Goal: Task Accomplishment & Management: Complete application form

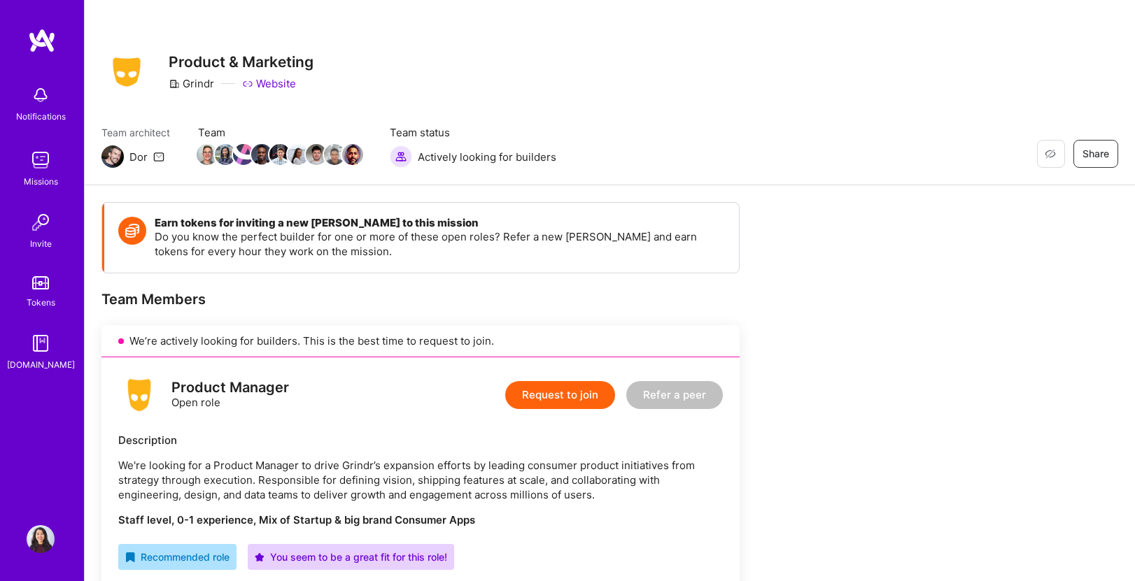
scroll to position [3, 0]
click at [1046, 154] on span "Not Interested" at bounding box center [1022, 153] width 66 height 15
click at [1035, 146] on span "Restore" at bounding box center [1029, 153] width 52 height 15
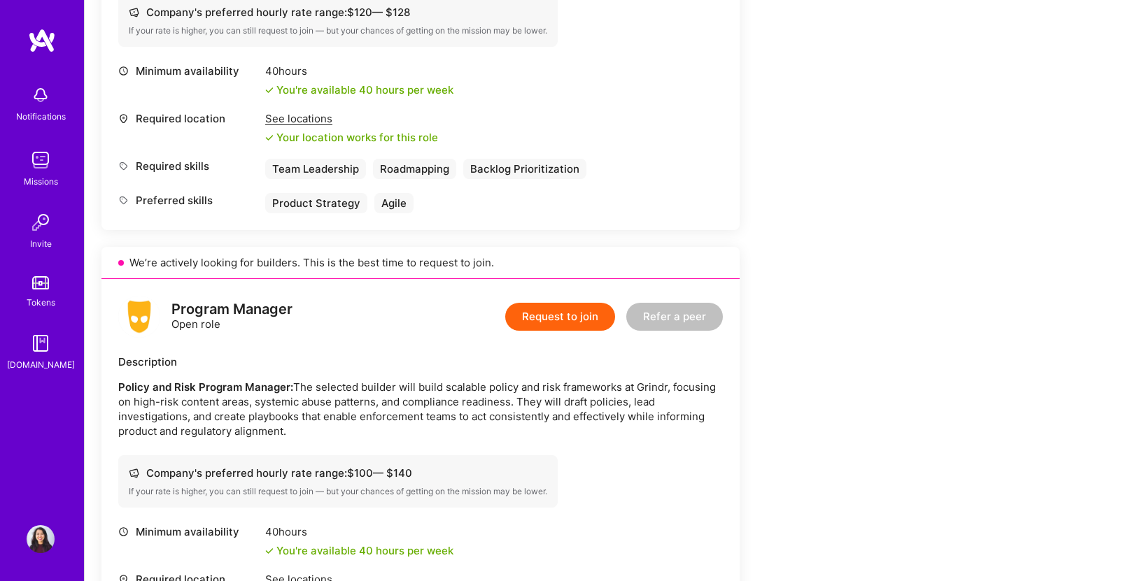
scroll to position [0, 0]
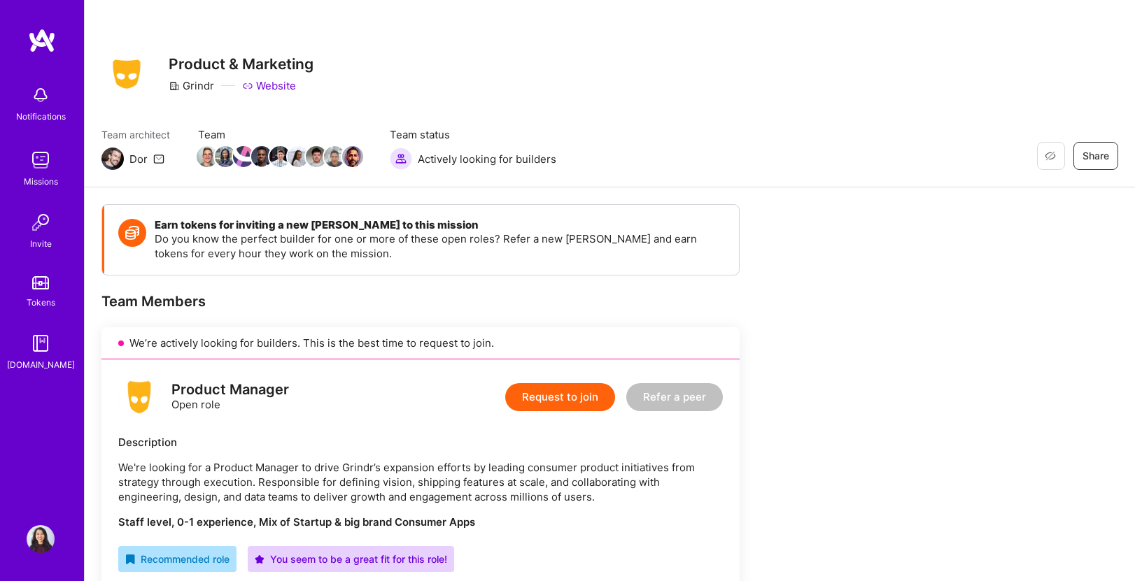
click at [541, 397] on button "Request to join" at bounding box center [560, 397] width 110 height 28
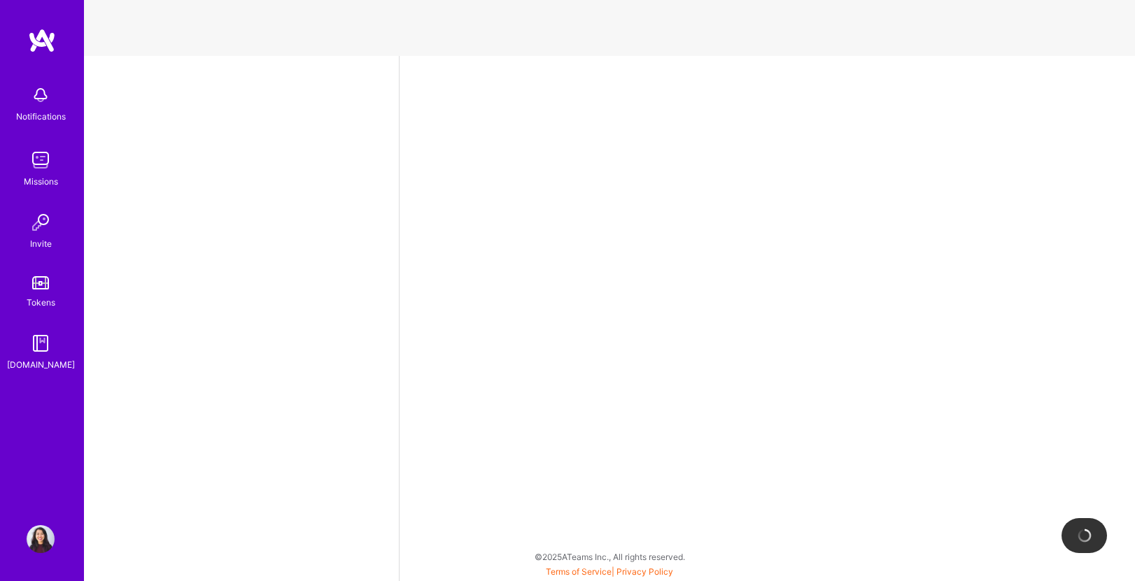
select select "US"
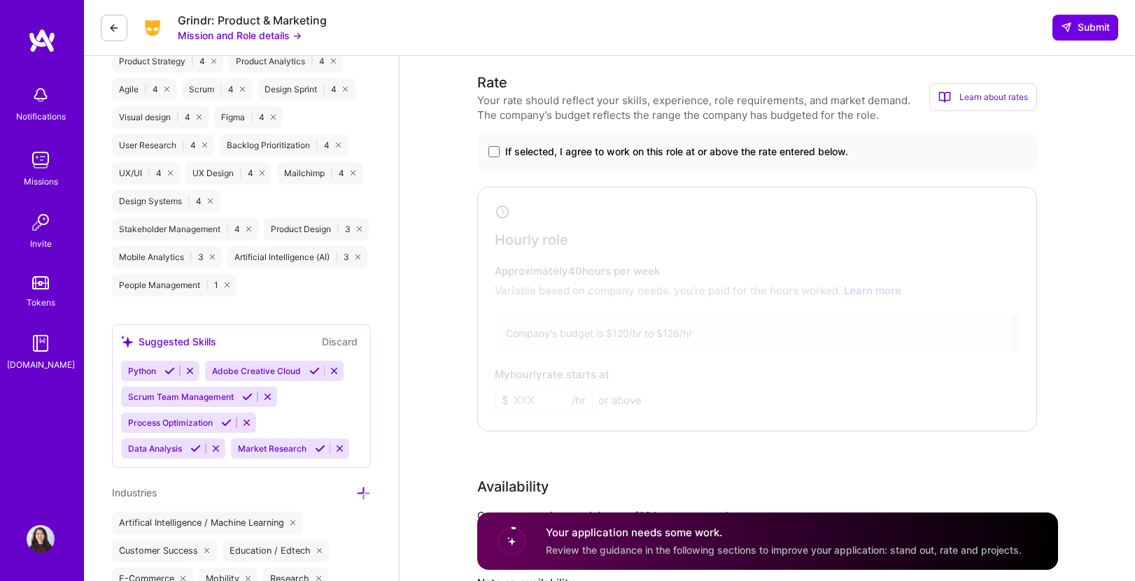
scroll to position [825, 0]
click at [505, 157] on span "If selected, I agree to work on this role at or above the rate entered below." at bounding box center [676, 152] width 343 height 14
click at [0, 0] on input "If selected, I agree to work on this role at or above the rate entered below." at bounding box center [0, 0] width 0 height 0
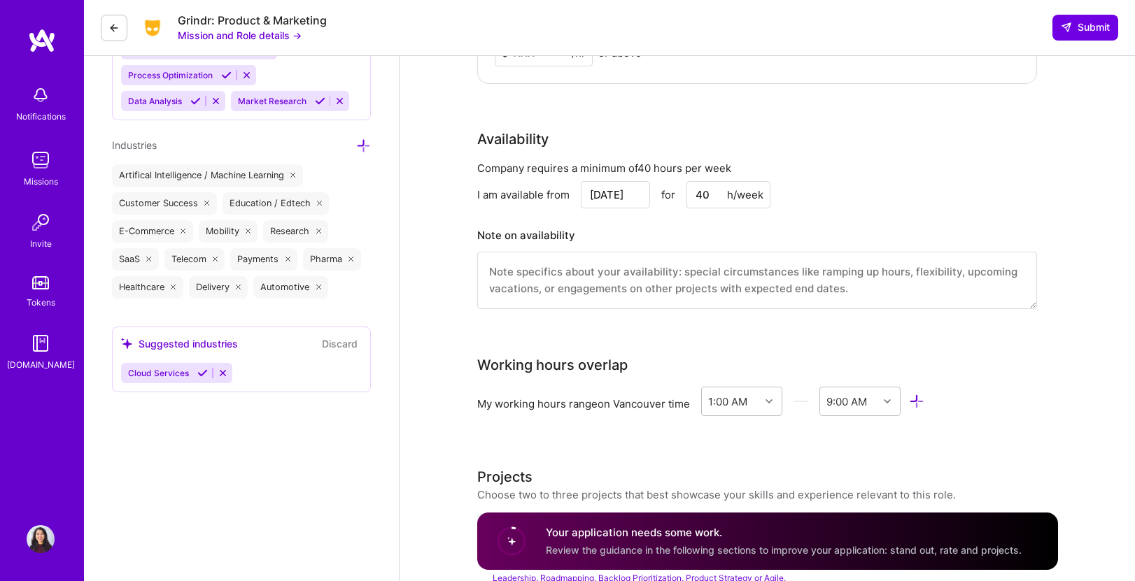
scroll to position [1200, 0]
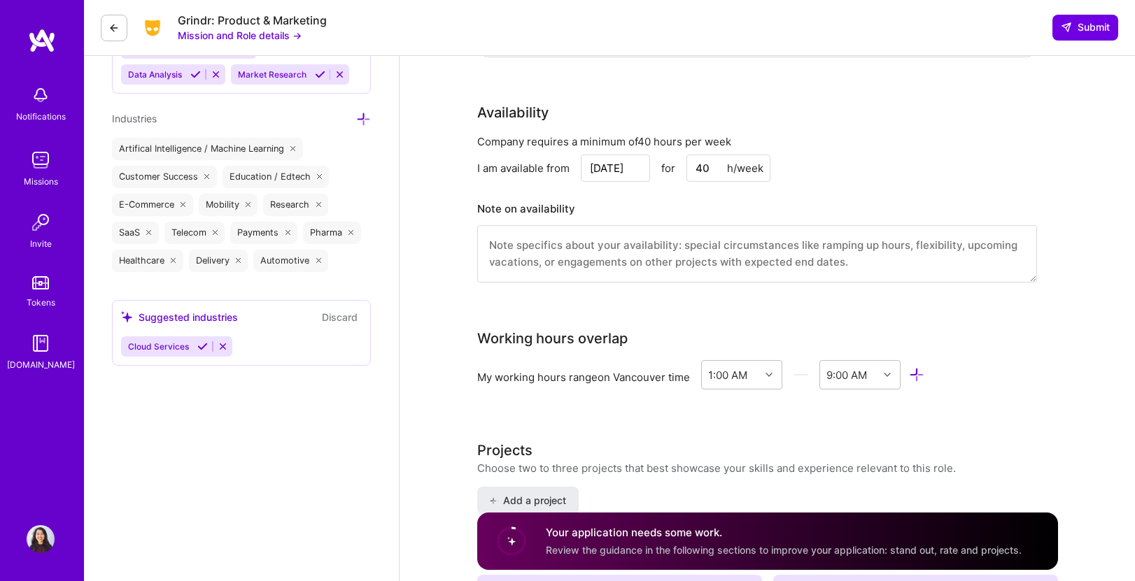
click at [925, 374] on icon at bounding box center [917, 375] width 16 height 16
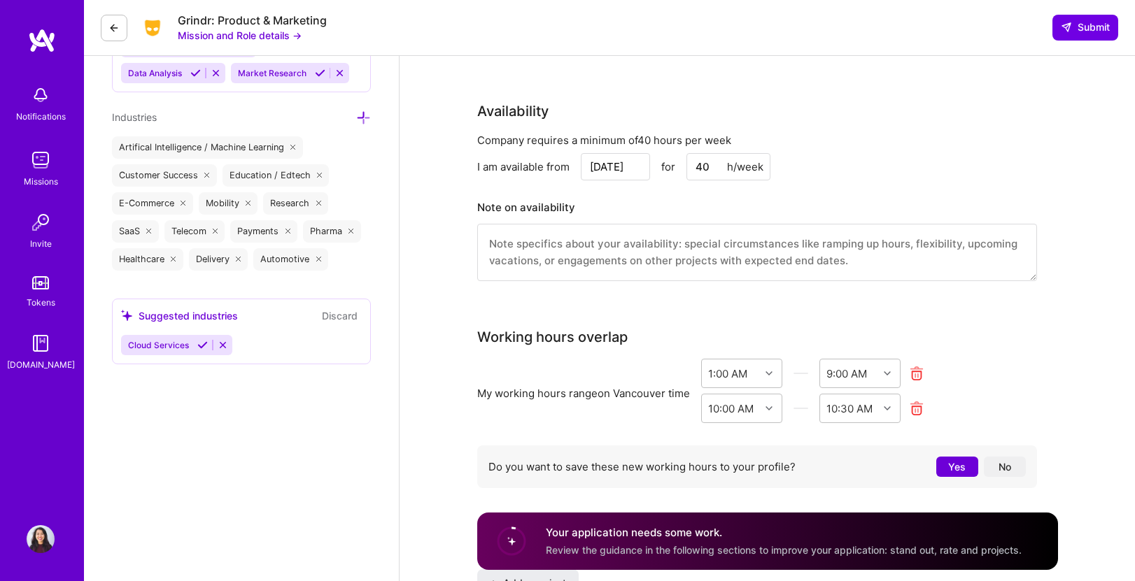
scroll to position [1203, 0]
click at [921, 409] on icon at bounding box center [917, 407] width 16 height 16
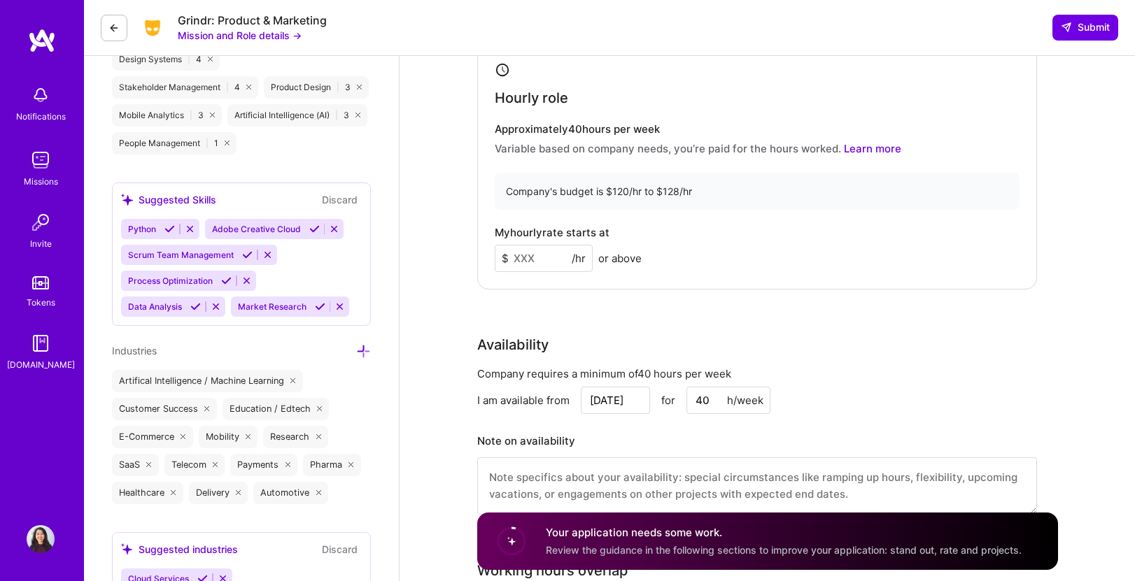
scroll to position [971, 0]
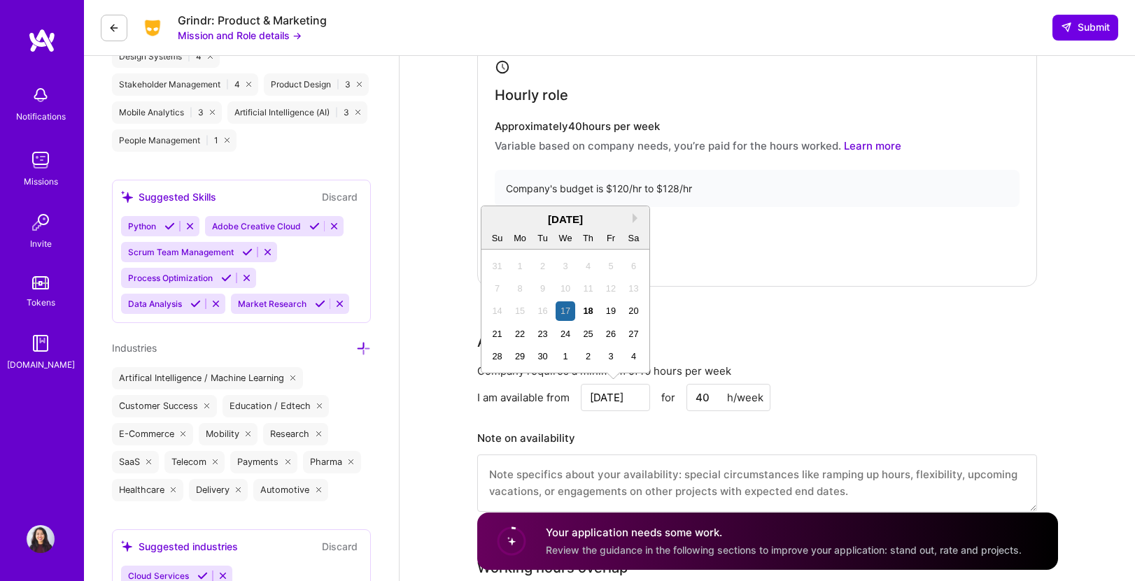
click at [591, 396] on input "[DATE]" at bounding box center [615, 397] width 69 height 27
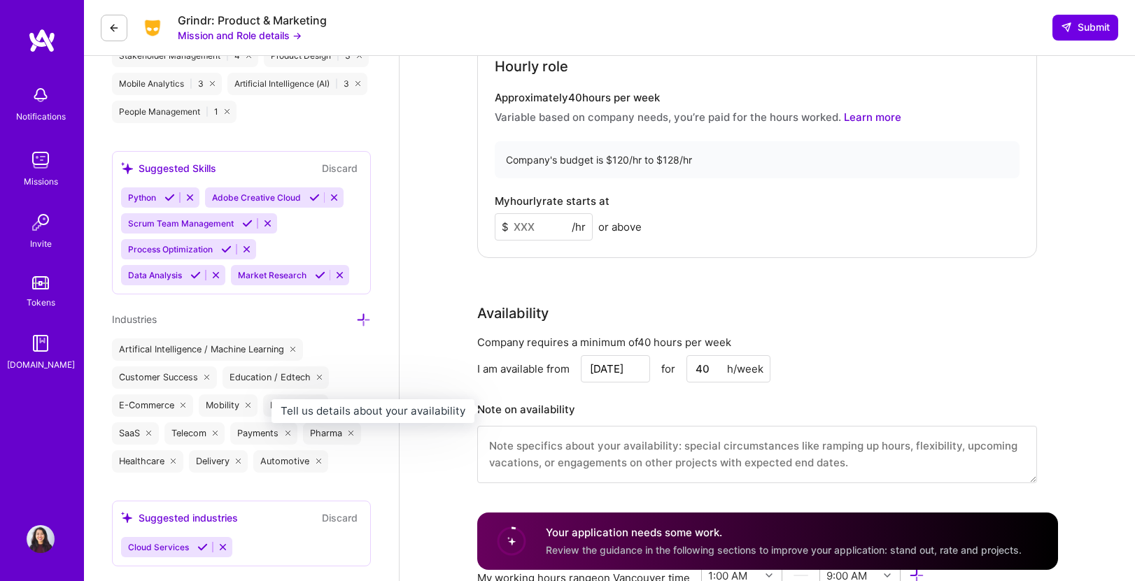
scroll to position [1000, 0]
click at [633, 374] on input "[DATE]" at bounding box center [615, 368] width 69 height 27
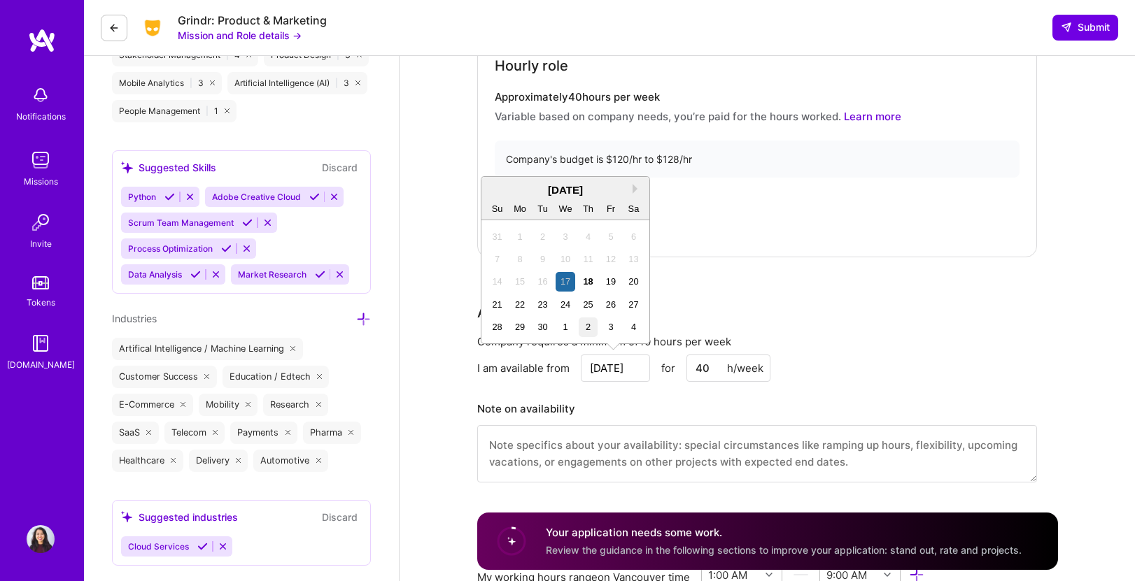
click at [578, 322] on div "2" at bounding box center [587, 327] width 19 height 19
type input "[DATE]"
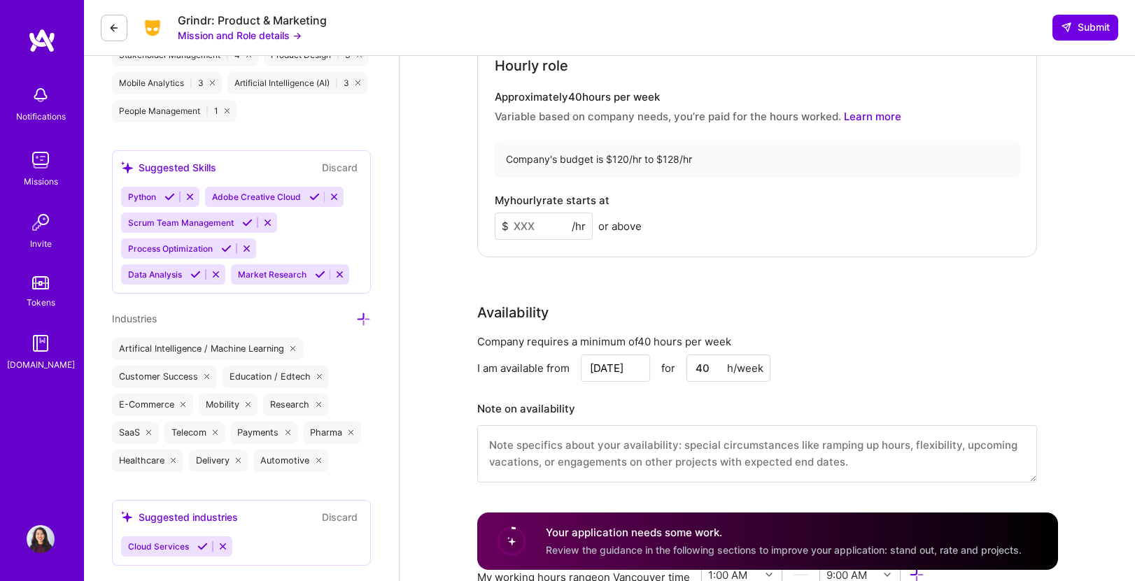
click at [582, 397] on div "Company requires a minimum of 40 hours per week I am available from [DATE] for …" at bounding box center [757, 417] width 560 height 166
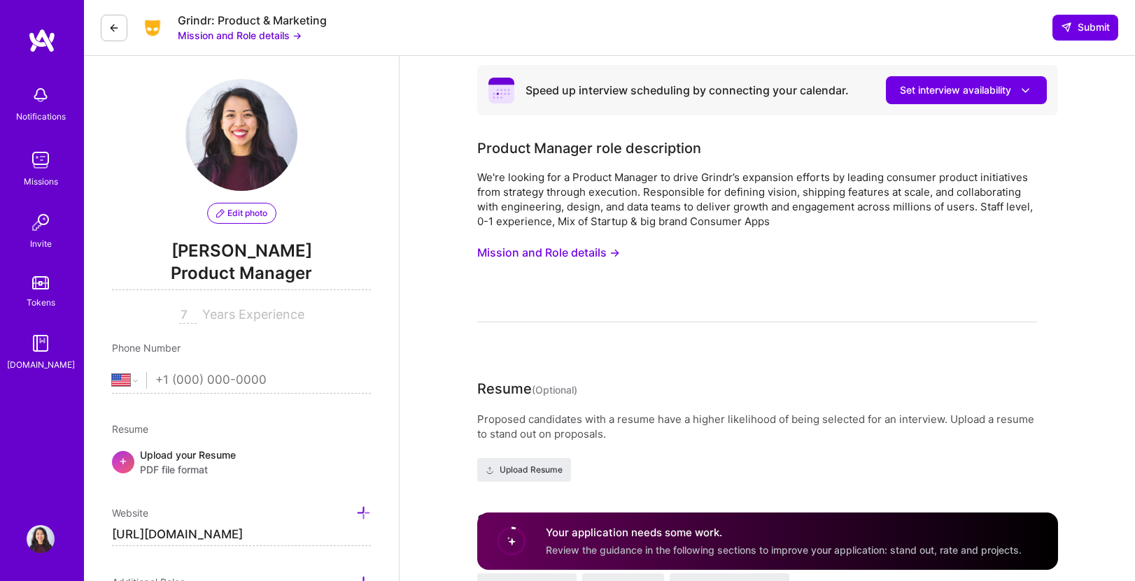
scroll to position [6, 0]
click at [185, 306] on input "7" at bounding box center [187, 314] width 17 height 17
click at [185, 313] on input "7" at bounding box center [187, 314] width 17 height 17
type input "8"
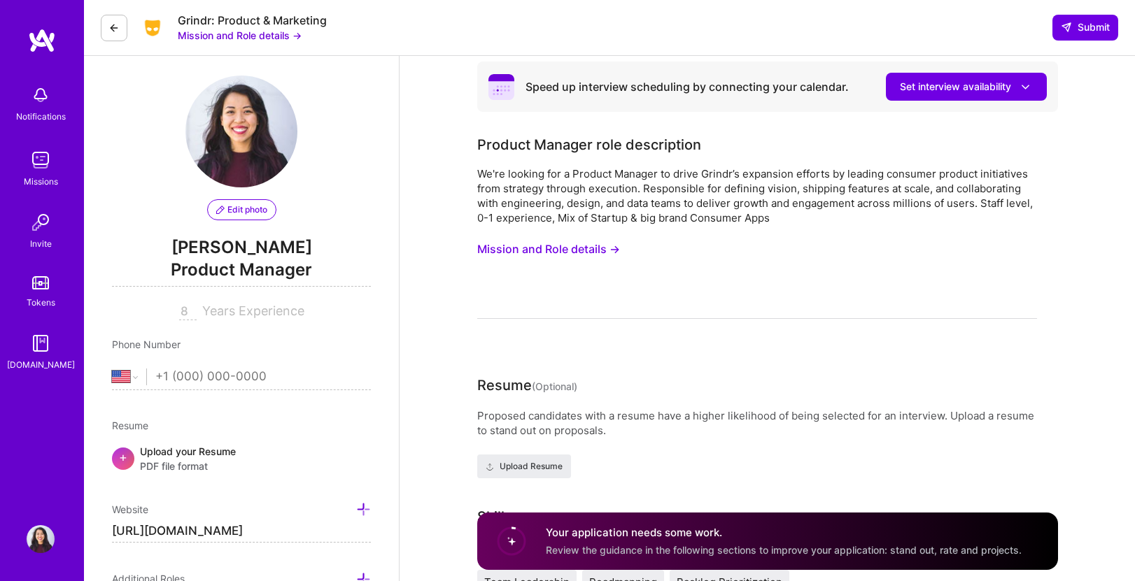
scroll to position [0, 0]
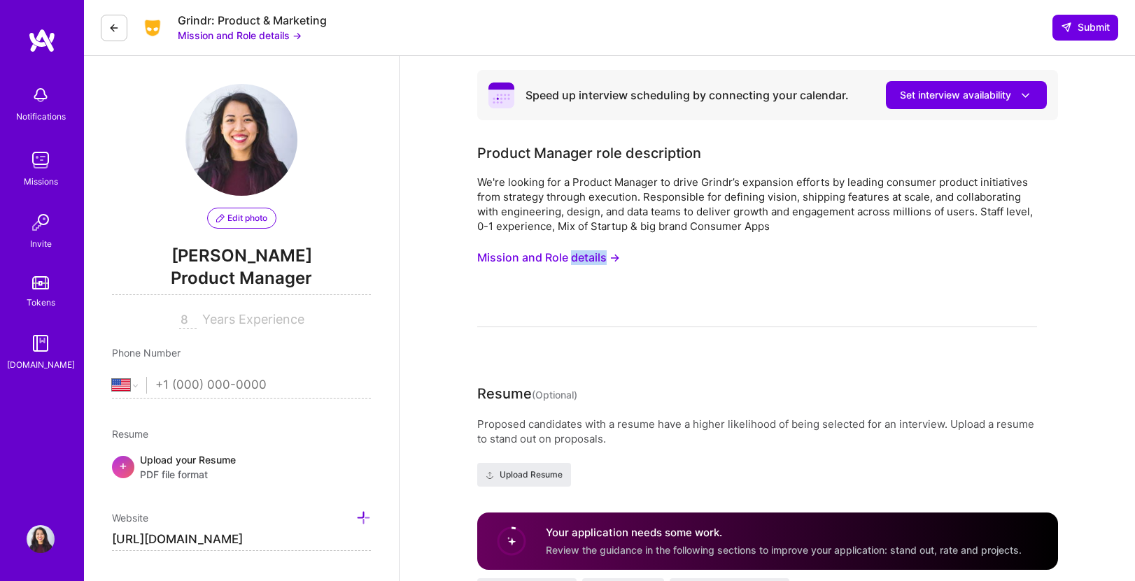
click at [617, 259] on button "Mission and Role details →" at bounding box center [548, 258] width 143 height 26
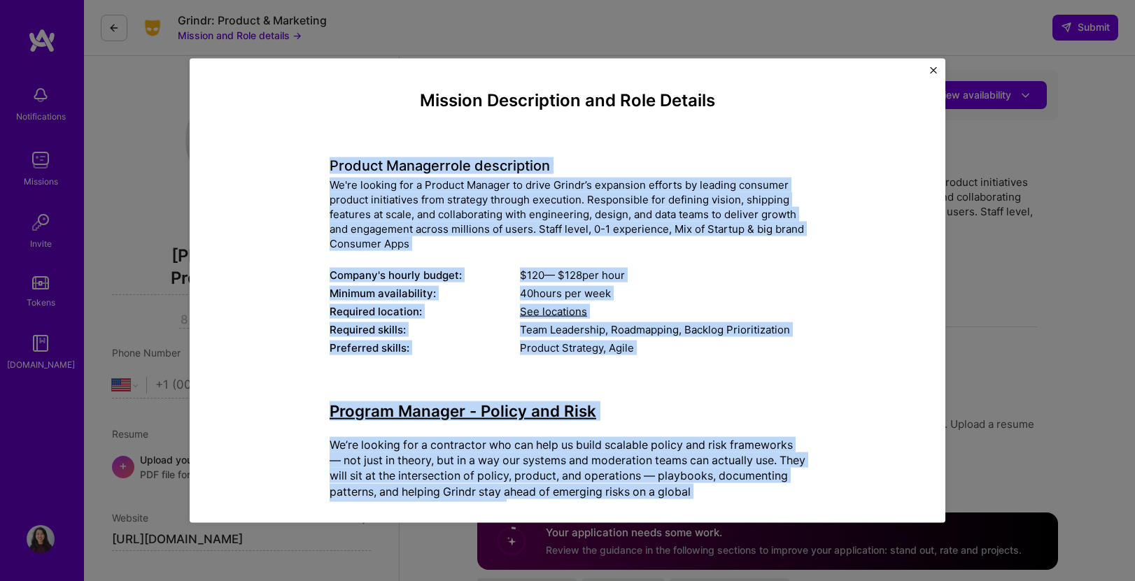
drag, startPoint x: 543, startPoint y: 404, endPoint x: 319, endPoint y: 171, distance: 323.0
copy div "Loremip Dolorsi amet consectetur Ad'el seddoei tem i Utlabor Etdolor ma aliqu E…"
click at [471, 287] on div "Minimum availability:" at bounding box center [424, 292] width 190 height 15
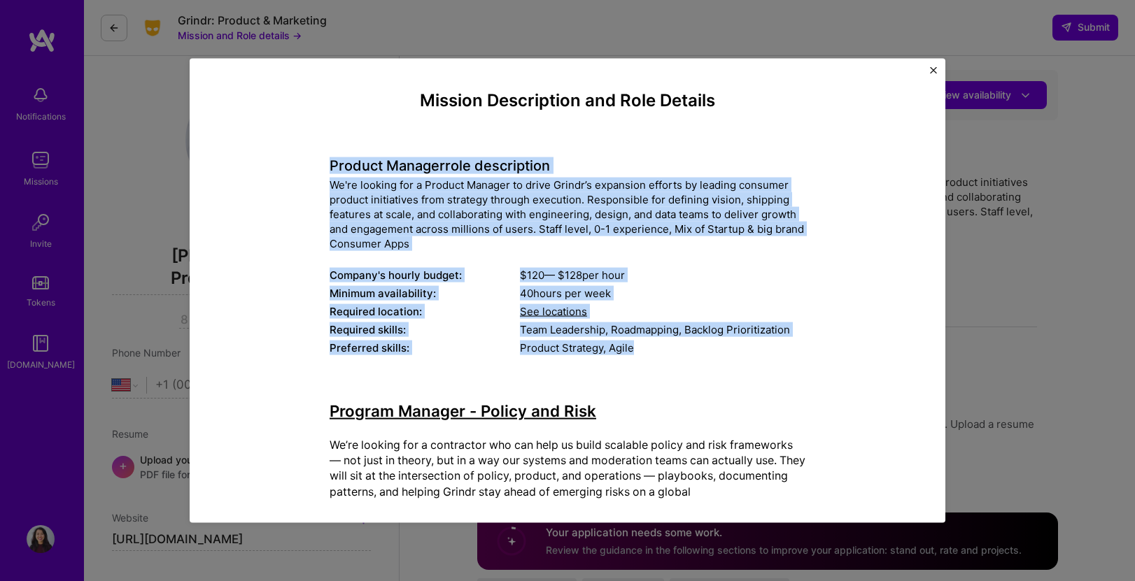
drag, startPoint x: 639, startPoint y: 353, endPoint x: 327, endPoint y: 166, distance: 363.2
click at [329, 166] on div "Product Manager role description We're looking for a Product Manager to drive […" at bounding box center [567, 248] width 476 height 220
copy div "Product Manager role description We're looking for a Product Manager to drive […"
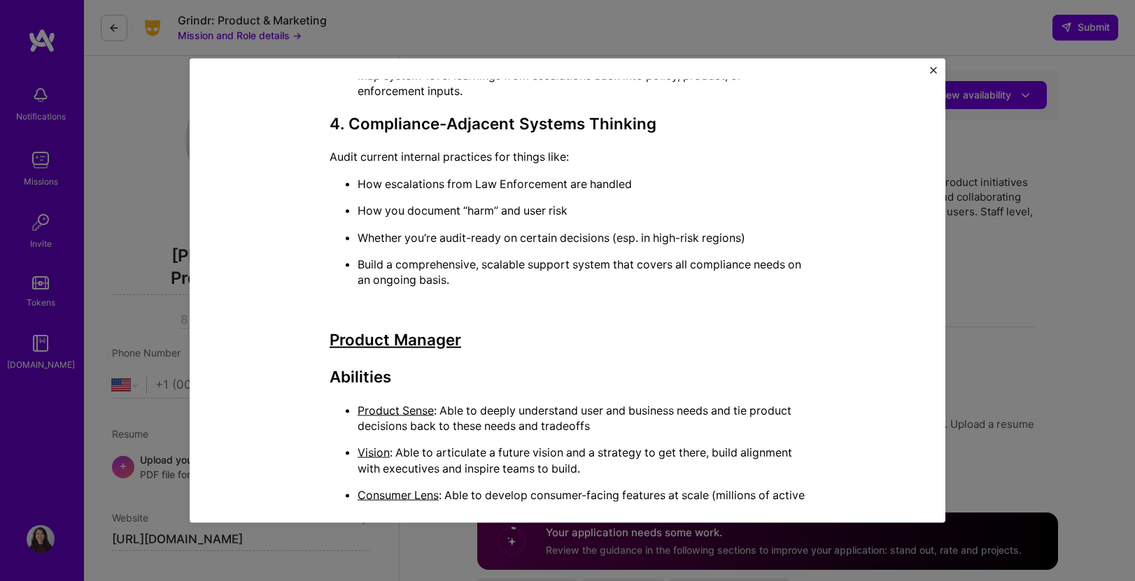
scroll to position [2004, 0]
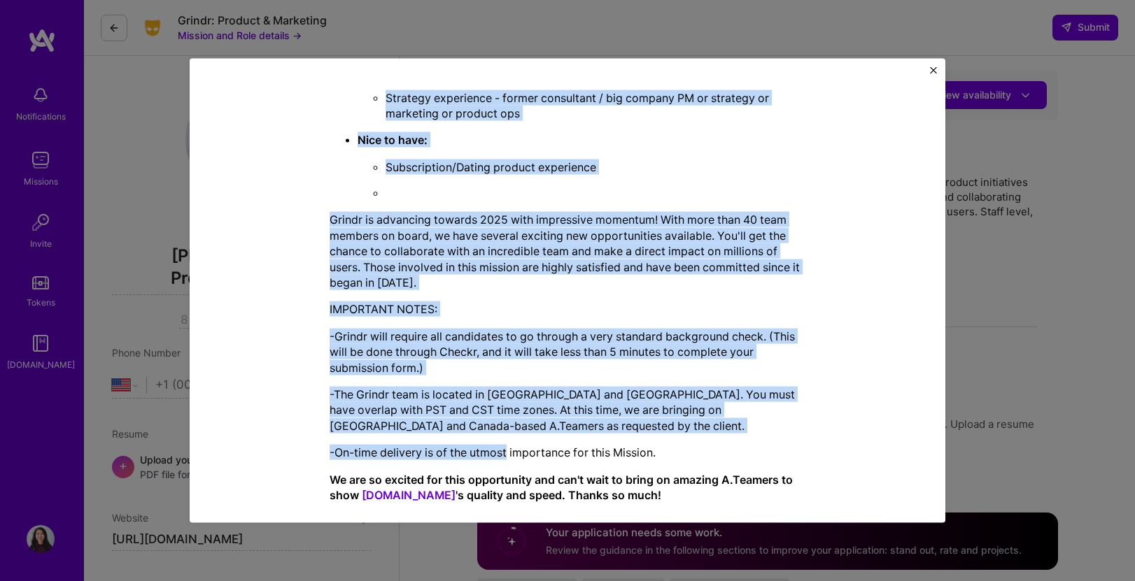
scroll to position [2963, 0]
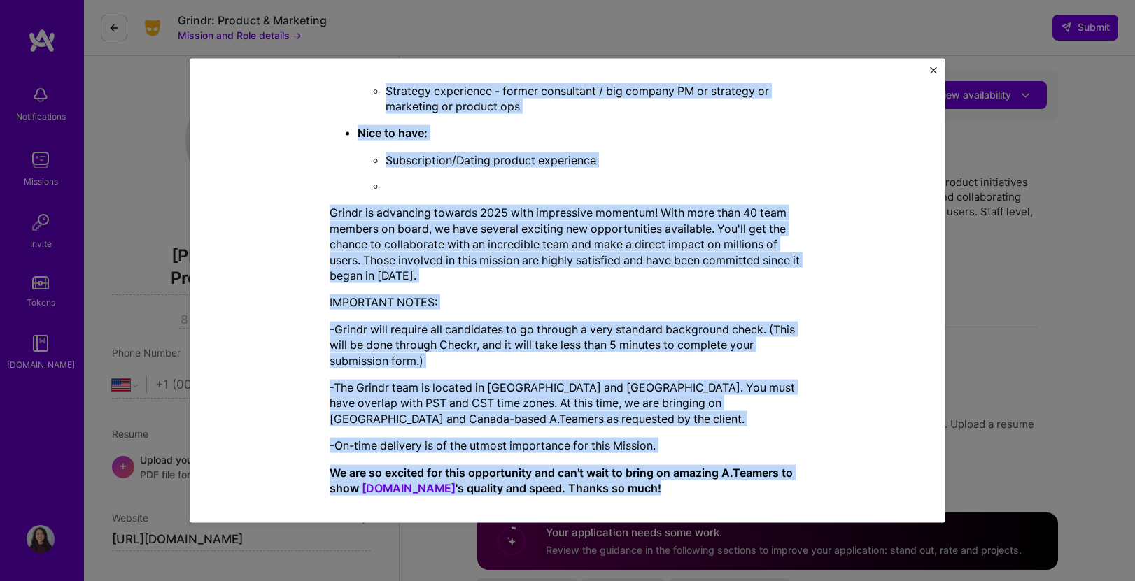
drag, startPoint x: 325, startPoint y: 292, endPoint x: 802, endPoint y: 491, distance: 517.7
click at [802, 491] on div "Mission Description and Role Details Product Manager role description We're loo…" at bounding box center [567, 290] width 713 height 423
copy div "Loremip Dolorsi Ametconse Adipisc Elits : Doei te incidi utlaboreet dolo mag al…"
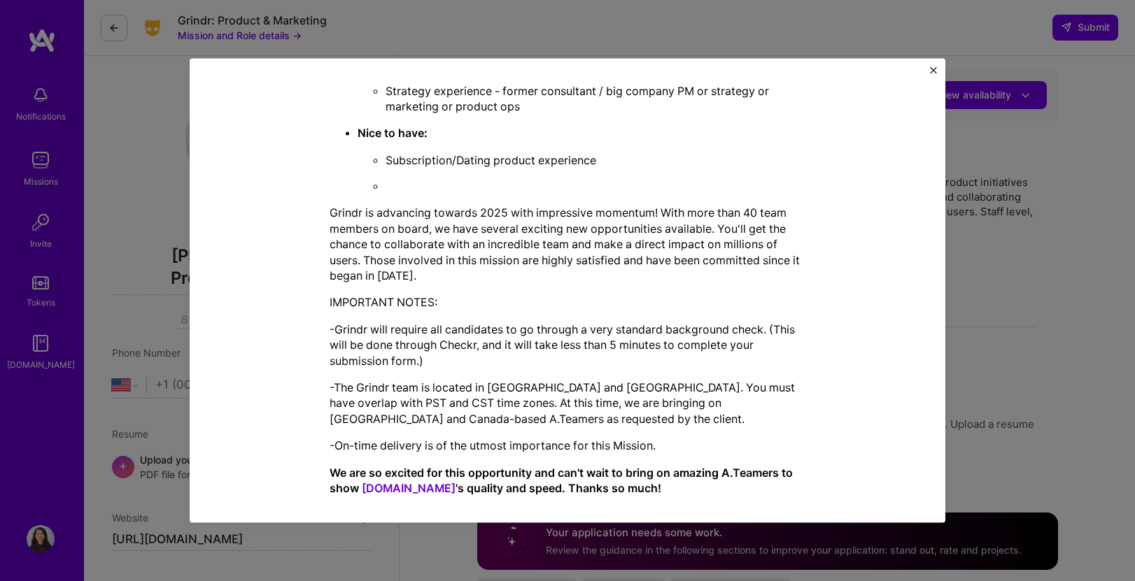
click at [1062, 160] on div "Mission Description and Role Details Product Manager role description We're loo…" at bounding box center [567, 290] width 1135 height 581
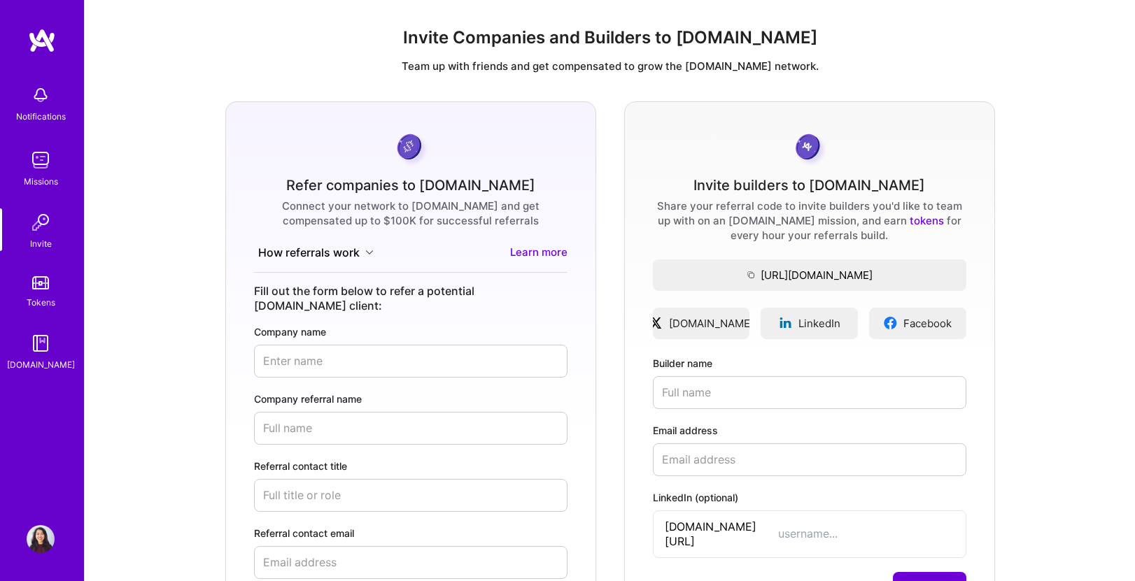
click at [28, 282] on link "Tokens" at bounding box center [40, 290] width 87 height 39
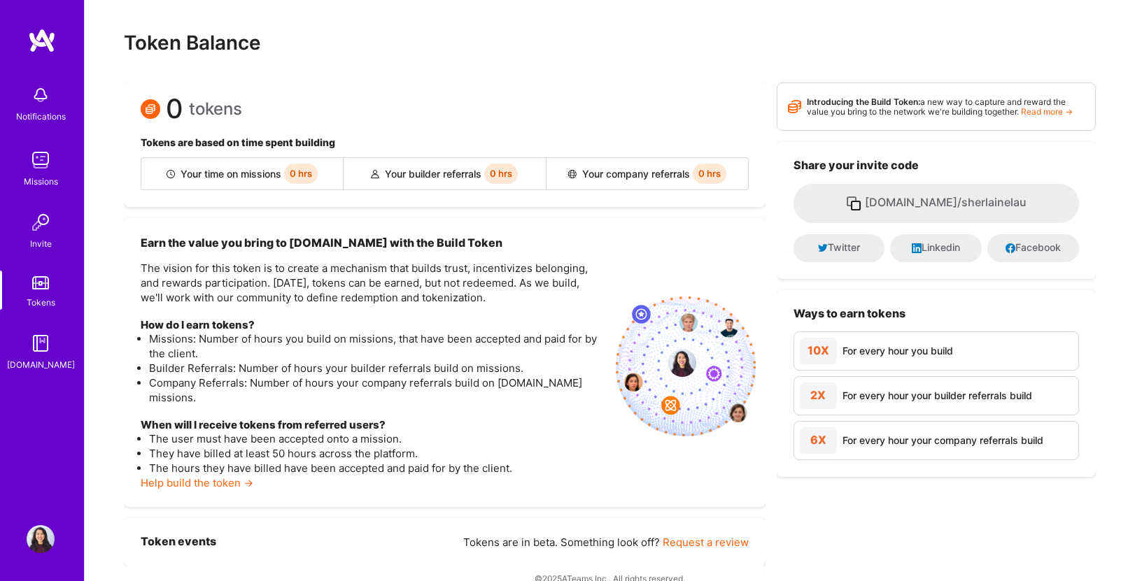
scroll to position [28, 0]
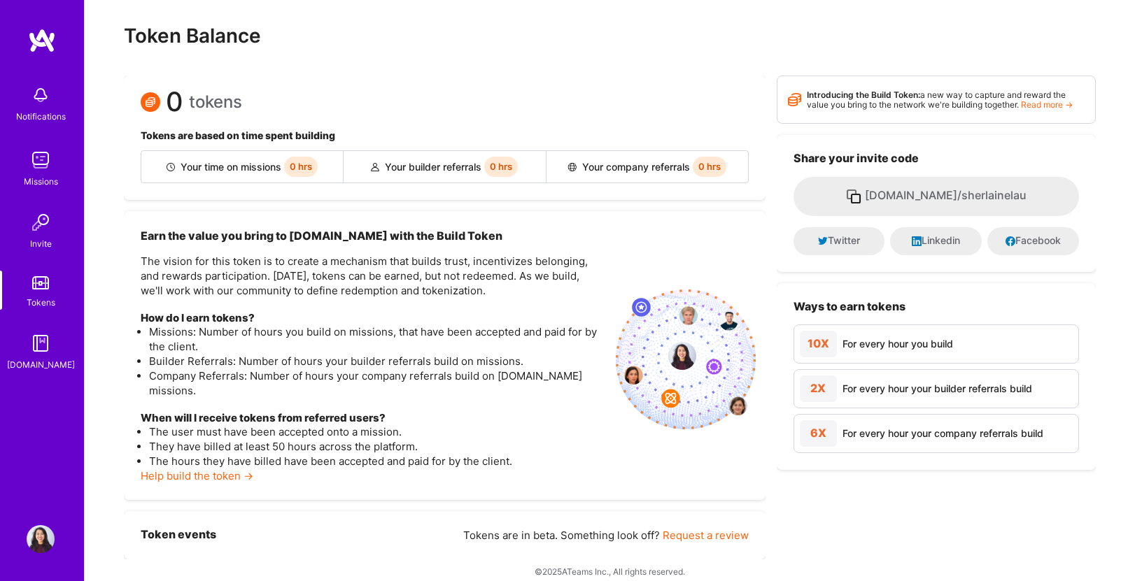
click at [64, 344] on link "[DOMAIN_NAME]" at bounding box center [40, 350] width 87 height 43
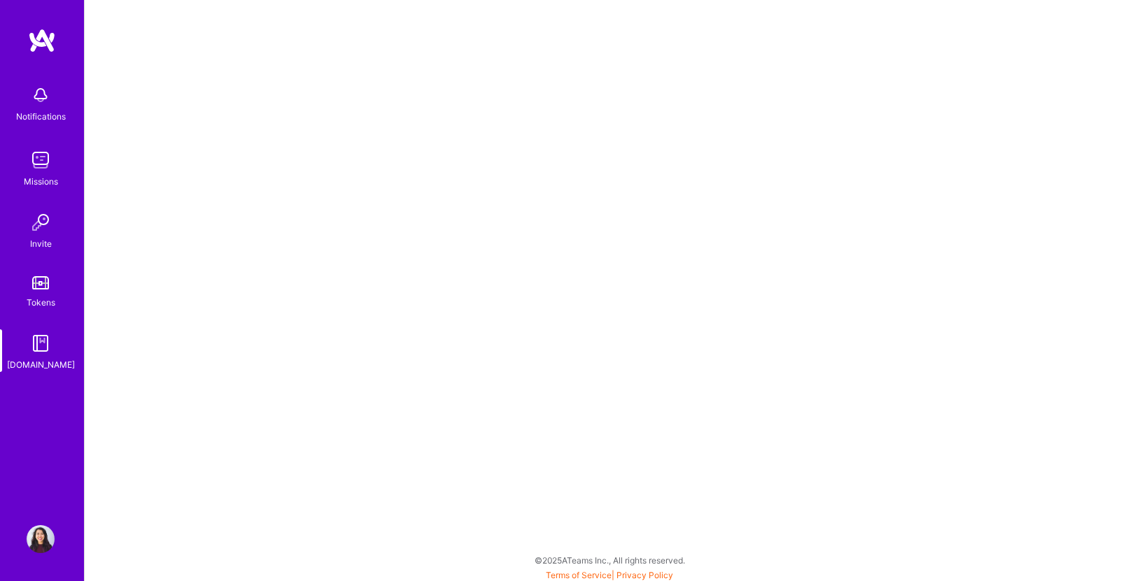
click at [38, 95] on img at bounding box center [41, 95] width 28 height 28
click at [40, 175] on div "Missions" at bounding box center [41, 181] width 34 height 15
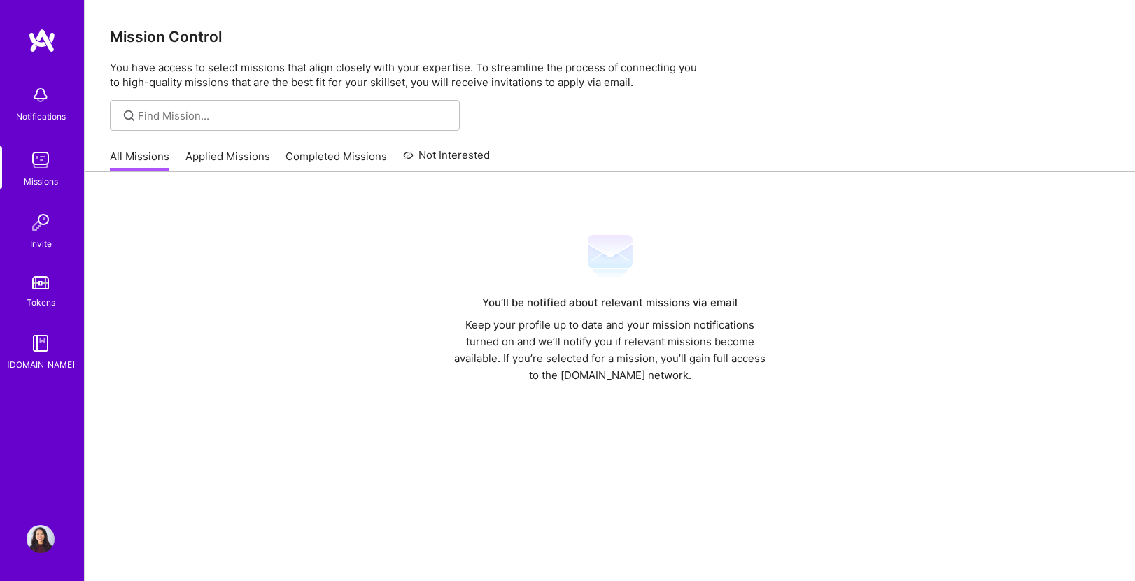
click at [250, 156] on link "Applied Missions" at bounding box center [227, 160] width 85 height 23
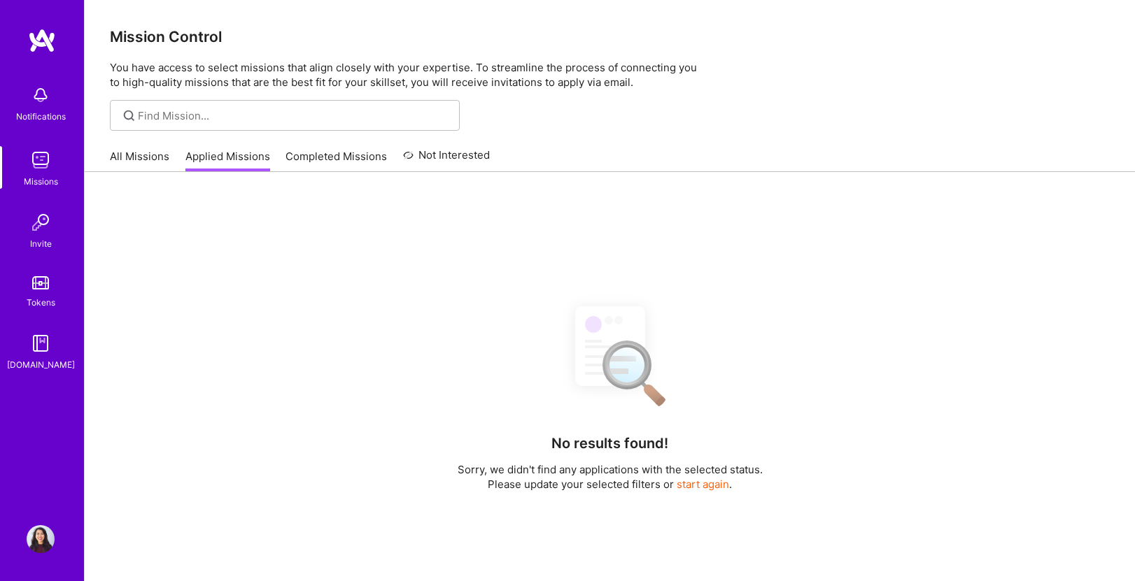
click at [350, 169] on link "Completed Missions" at bounding box center [335, 160] width 101 height 23
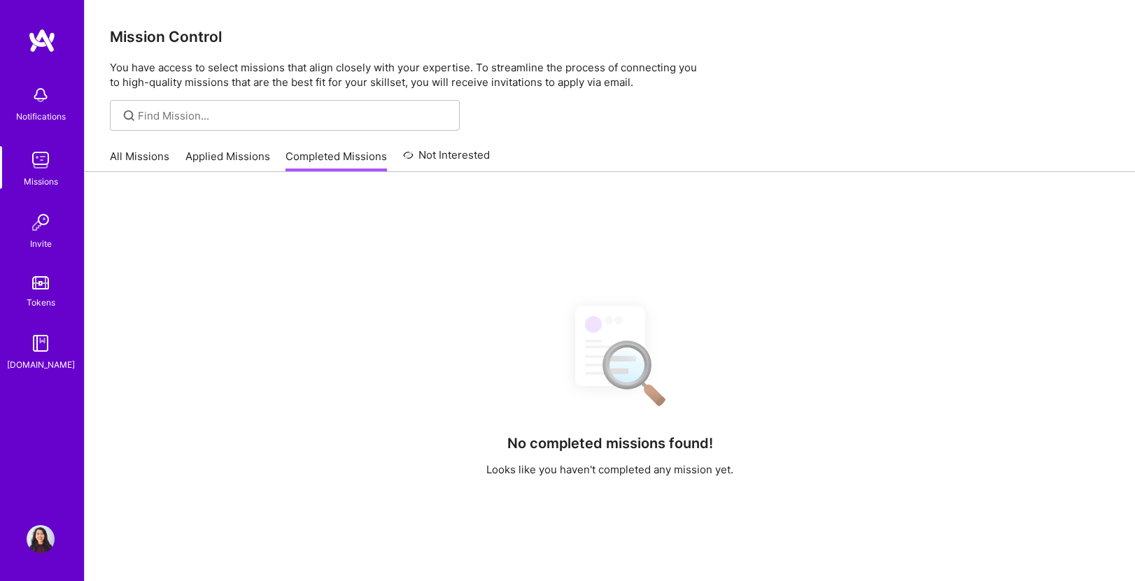
click at [534, 169] on div "All Missions Applied Missions Completed Missions Not Interested" at bounding box center [610, 156] width 1000 height 30
click at [476, 159] on link "Not Interested" at bounding box center [446, 159] width 87 height 25
click at [366, 149] on link "Completed Missions" at bounding box center [335, 160] width 101 height 23
click at [318, 117] on input at bounding box center [293, 115] width 311 height 15
click at [318, 120] on input at bounding box center [293, 115] width 311 height 15
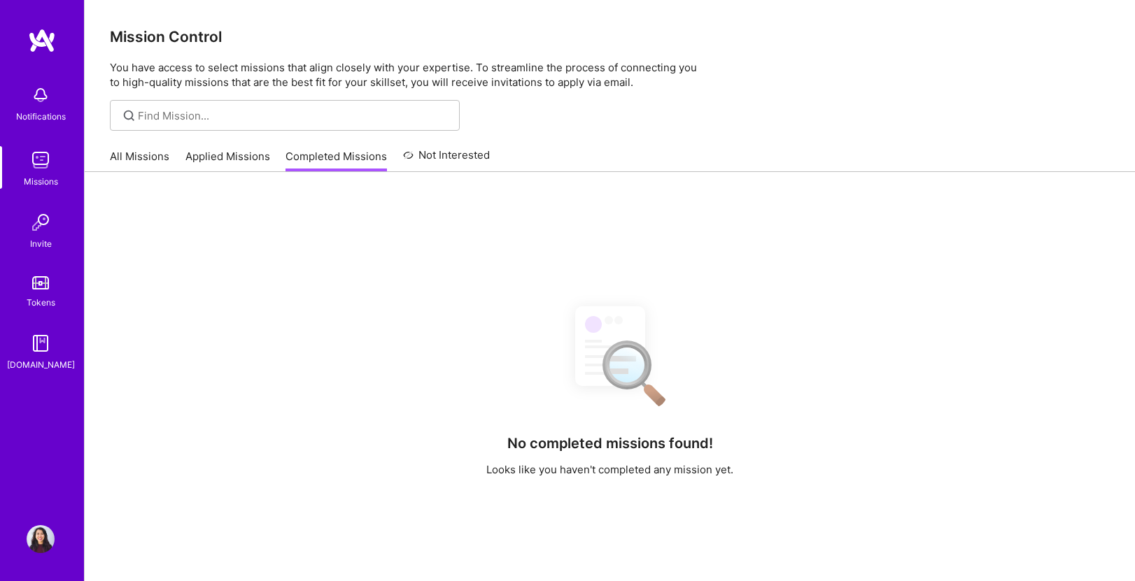
click at [50, 228] on img at bounding box center [41, 222] width 28 height 28
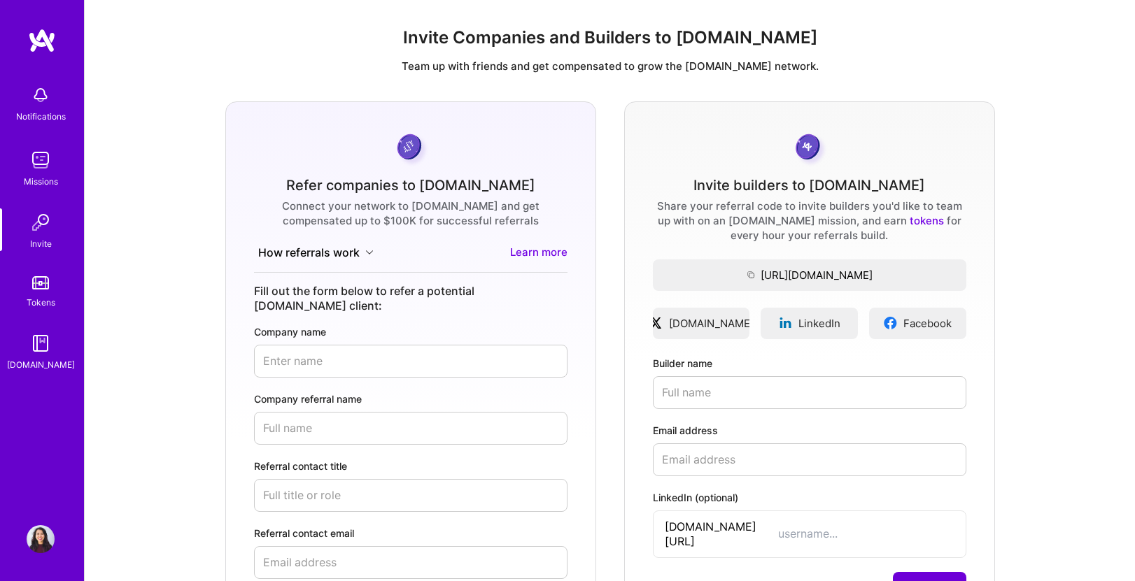
click at [51, 291] on link "Tokens" at bounding box center [40, 290] width 87 height 39
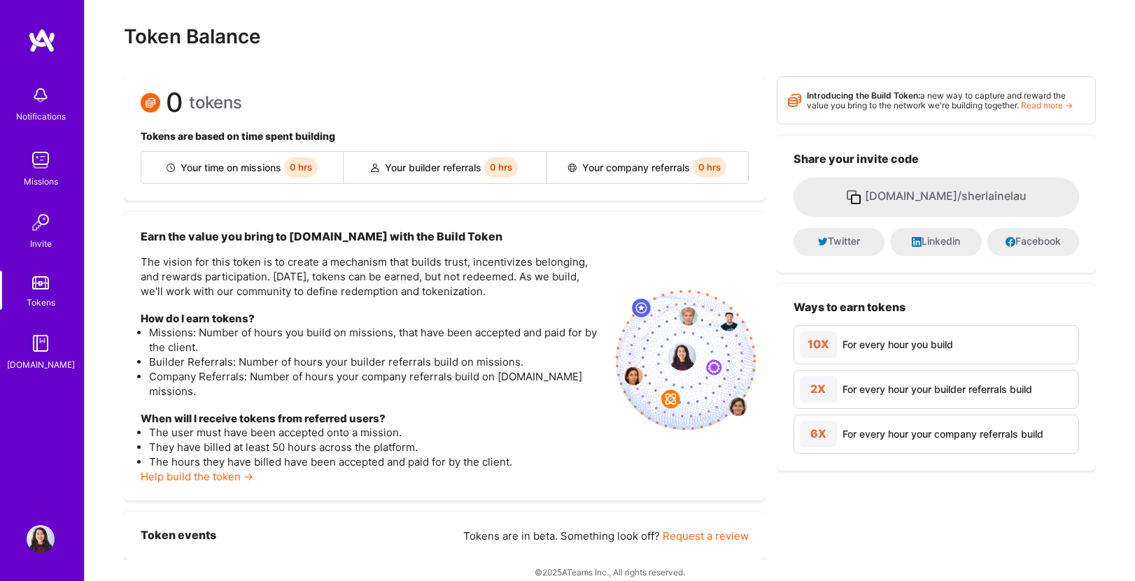
scroll to position [28, 0]
click at [44, 292] on link "Tokens" at bounding box center [40, 290] width 87 height 39
